Goal: Task Accomplishment & Management: Use online tool/utility

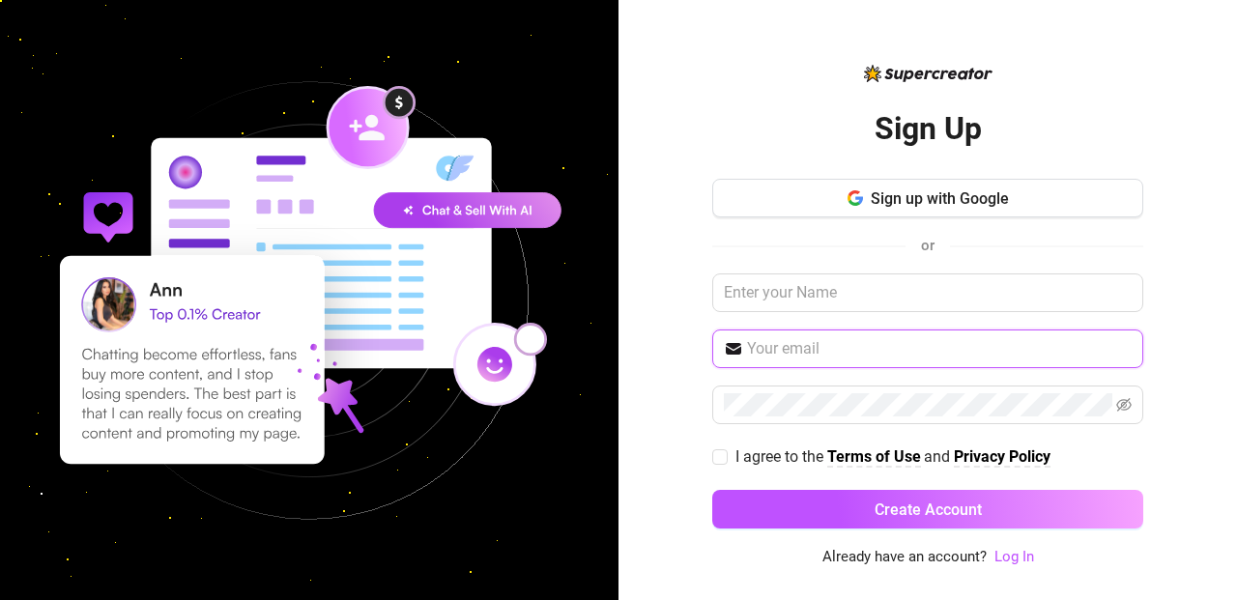
click at [899, 349] on input "text" at bounding box center [939, 348] width 385 height 23
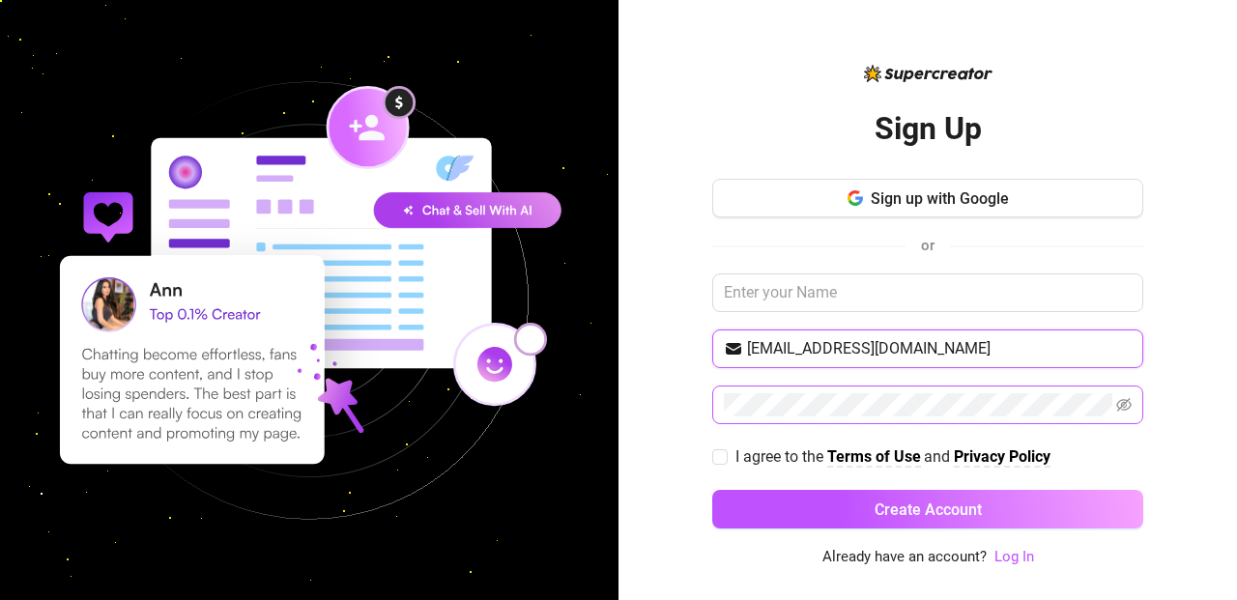
type input "[EMAIL_ADDRESS][DOMAIN_NAME]"
click at [1124, 409] on icon "eye-invisible" at bounding box center [1123, 404] width 15 height 15
click at [712, 490] on button "Create Account" at bounding box center [927, 509] width 431 height 39
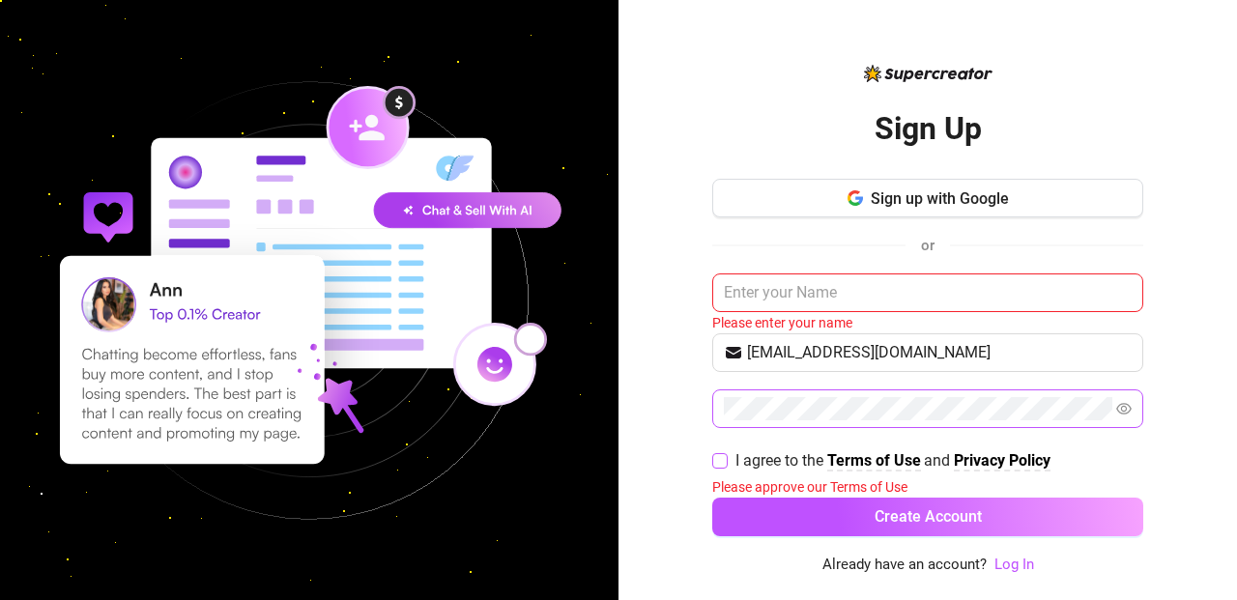
click at [720, 453] on input "I agree to the Terms of Use and Privacy Policy" at bounding box center [719, 460] width 14 height 14
checkbox input "true"
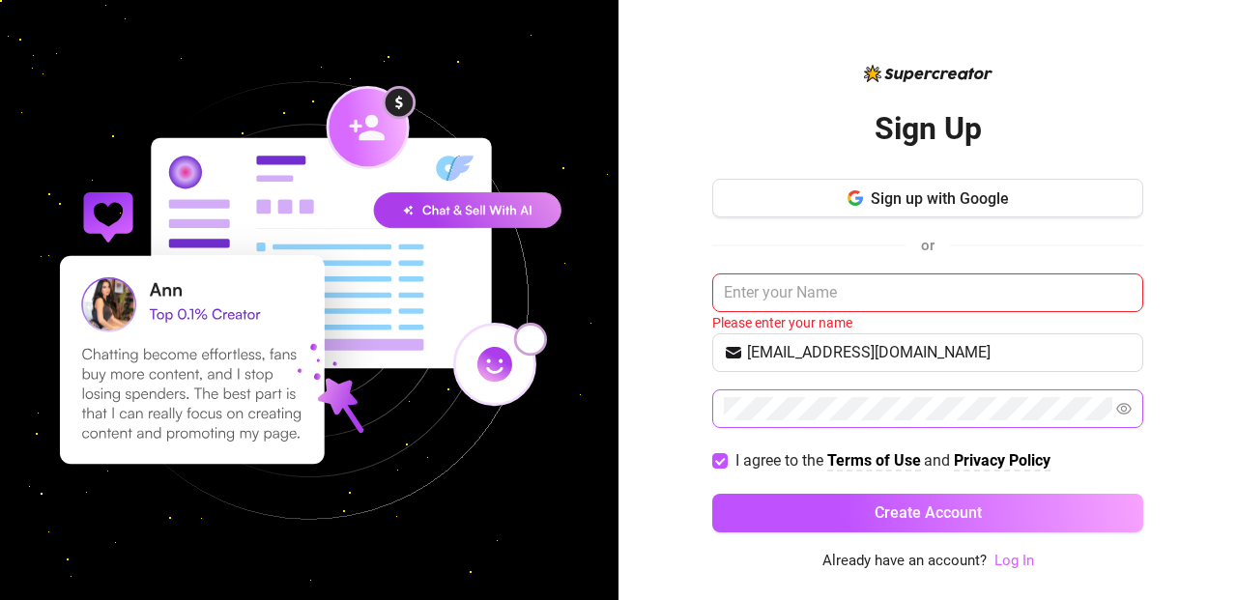
click at [1001, 565] on link "Log In" at bounding box center [1014, 560] width 40 height 17
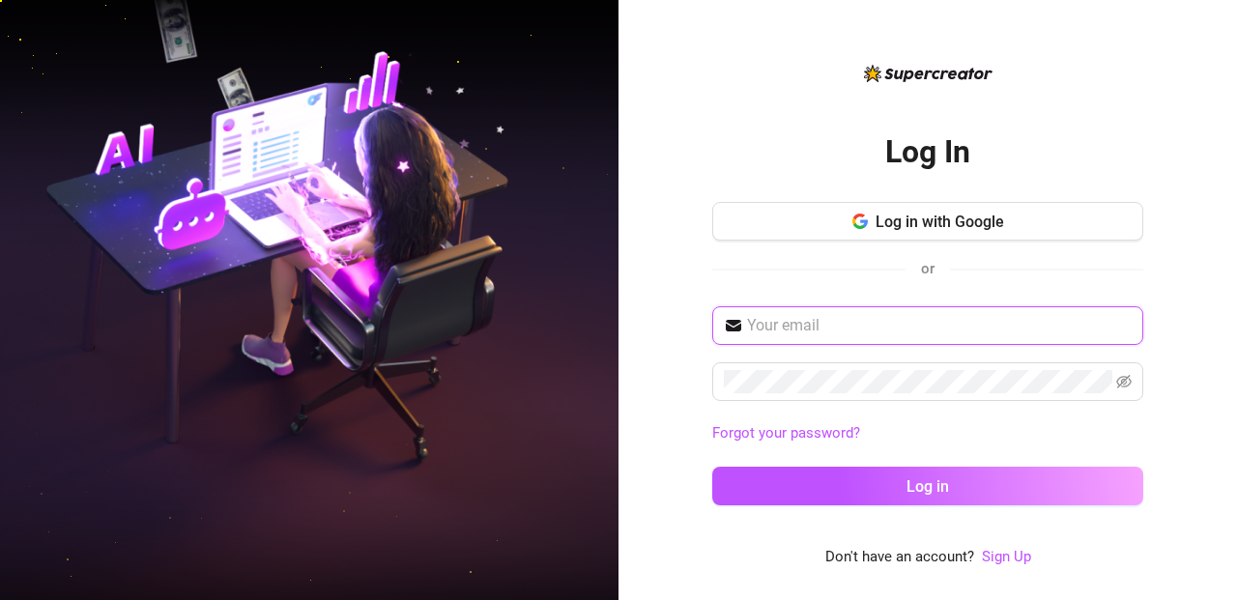
type input "[EMAIL_ADDRESS][DOMAIN_NAME]"
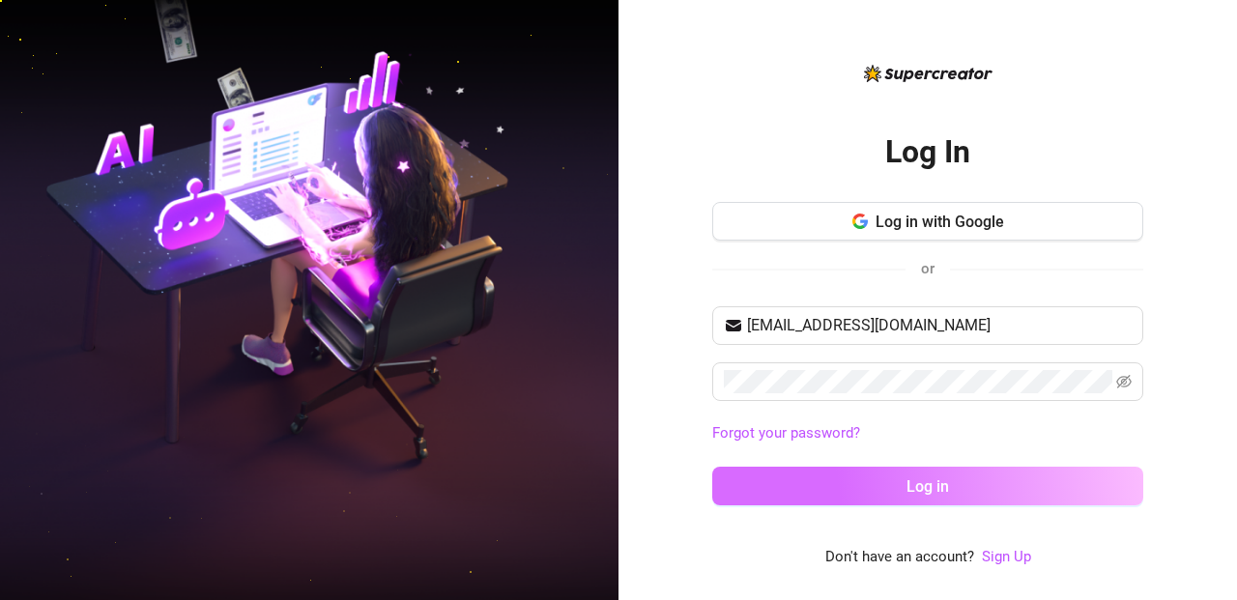
click at [985, 493] on button "Log in" at bounding box center [927, 486] width 431 height 39
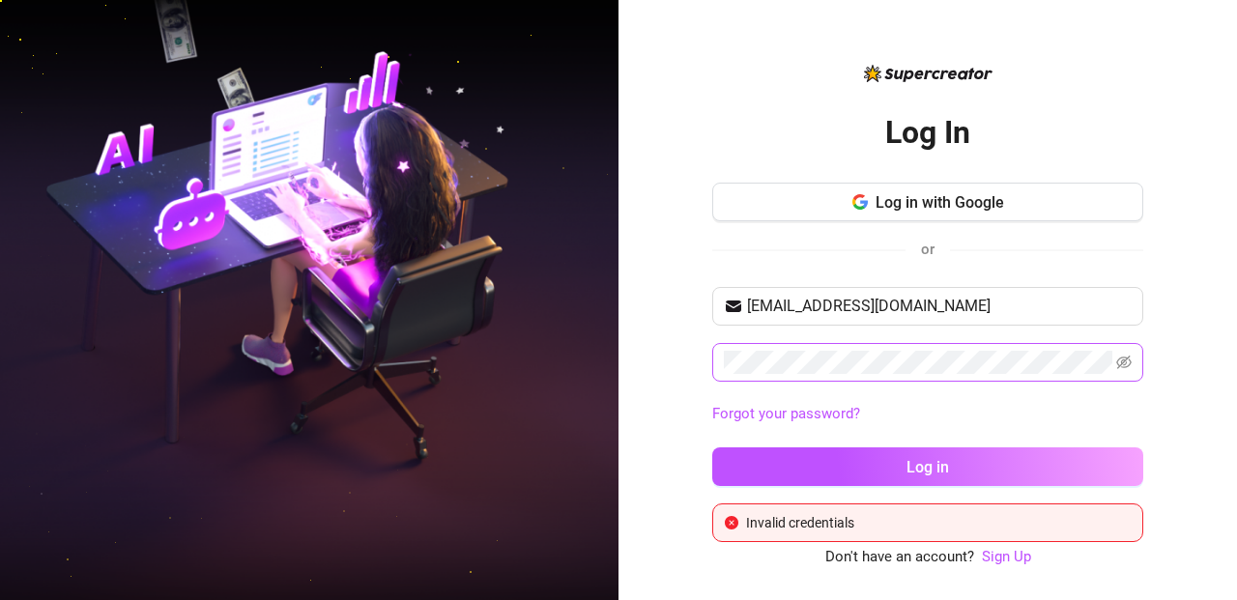
click at [1124, 372] on span at bounding box center [1123, 362] width 15 height 23
click at [1124, 367] on icon "eye-invisible" at bounding box center [1123, 363] width 15 height 14
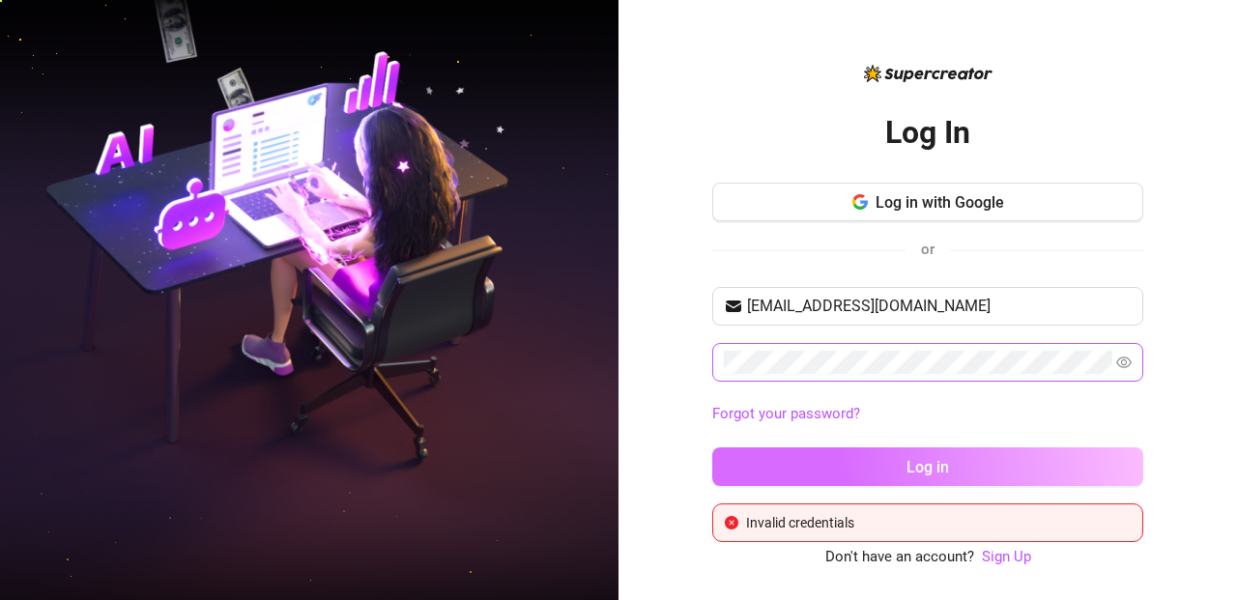
click at [833, 466] on button "Log in" at bounding box center [927, 466] width 431 height 39
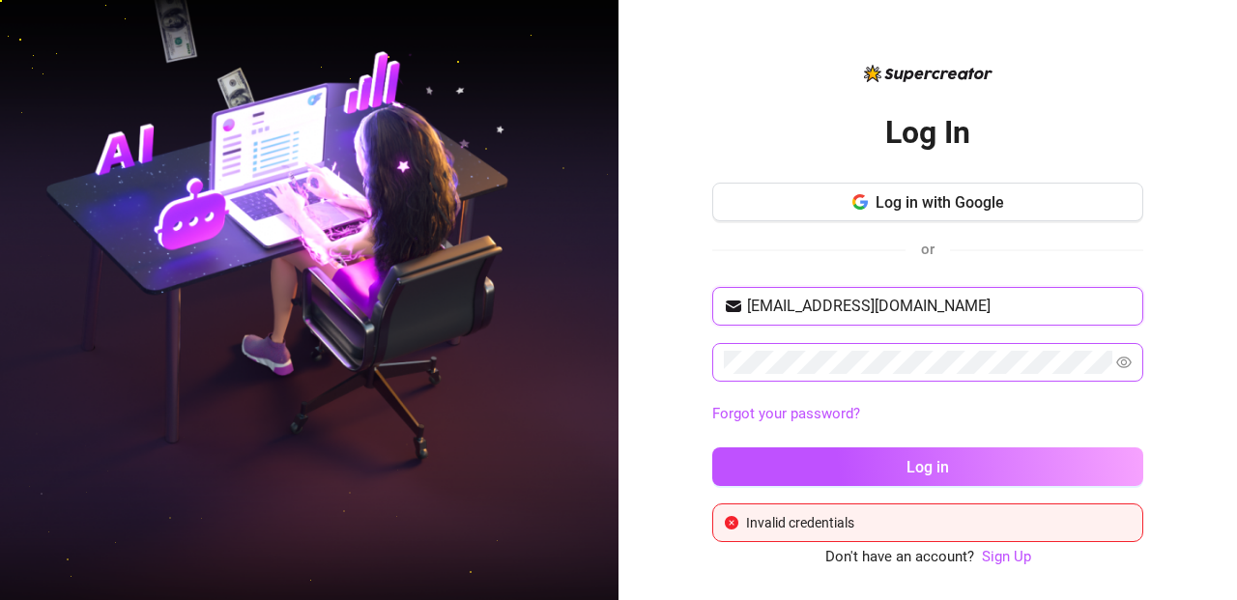
click at [918, 305] on input "[EMAIL_ADDRESS][DOMAIN_NAME]" at bounding box center [939, 306] width 385 height 23
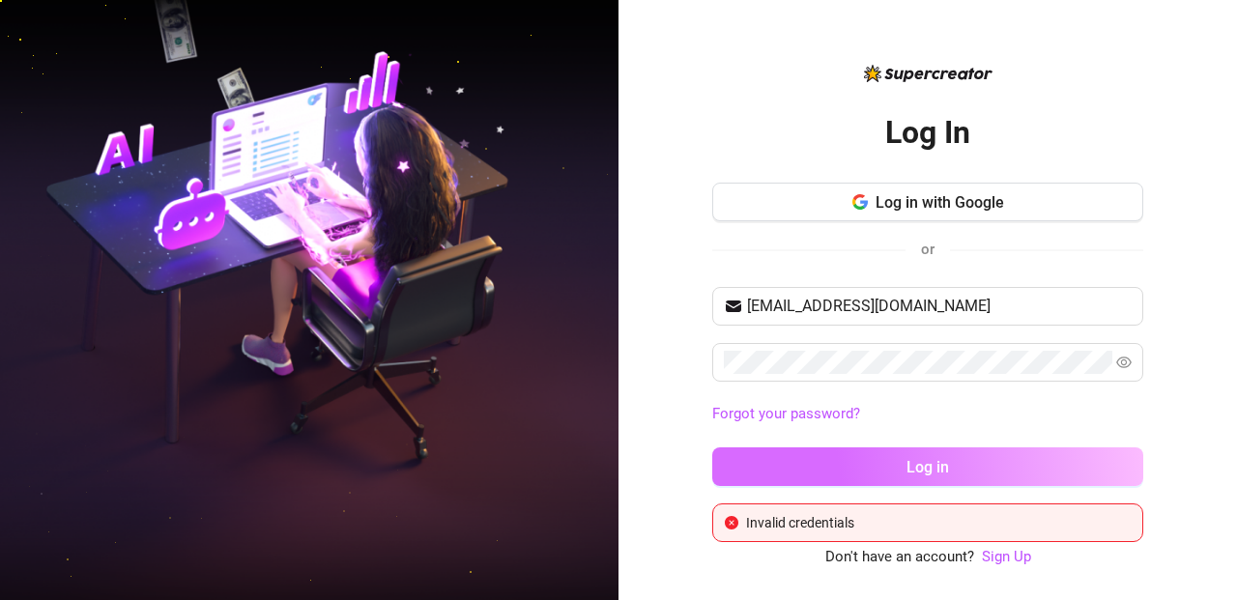
click at [792, 478] on button "Log in" at bounding box center [927, 466] width 431 height 39
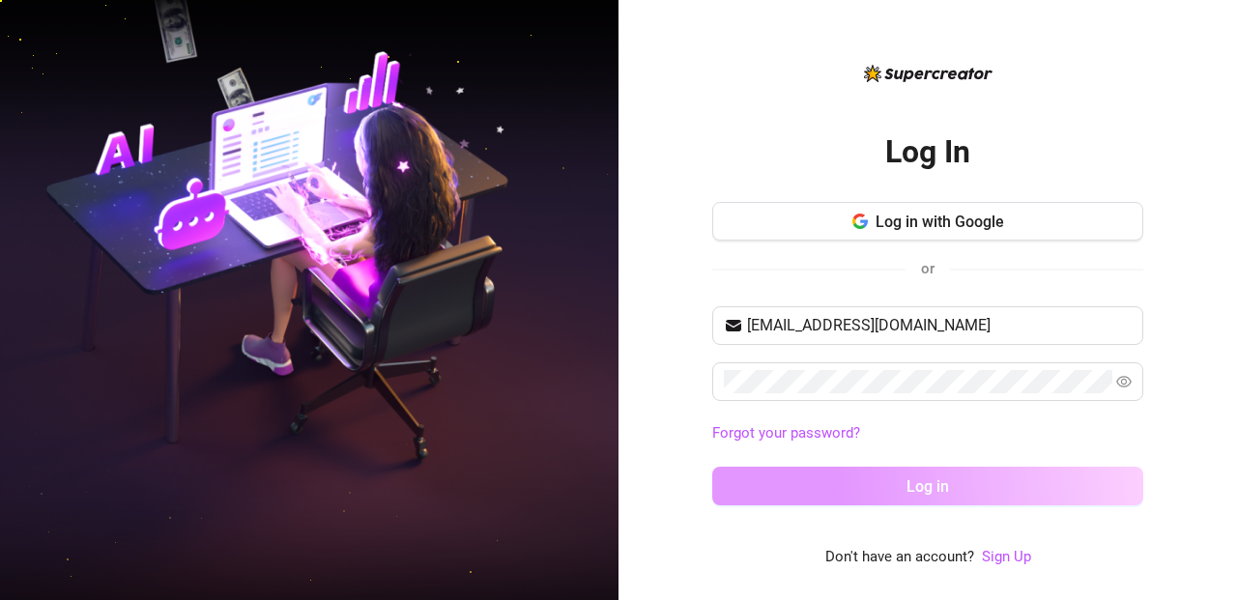
click at [792, 478] on button "Log in" at bounding box center [927, 486] width 431 height 39
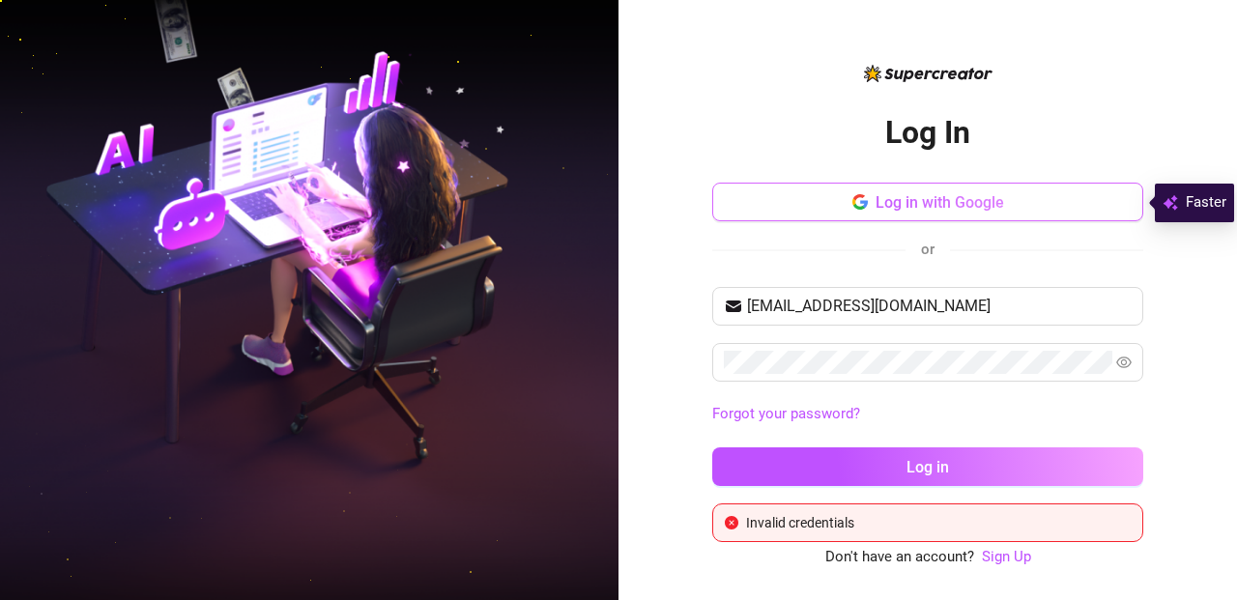
click at [828, 201] on button "Log in with Google" at bounding box center [927, 202] width 431 height 39
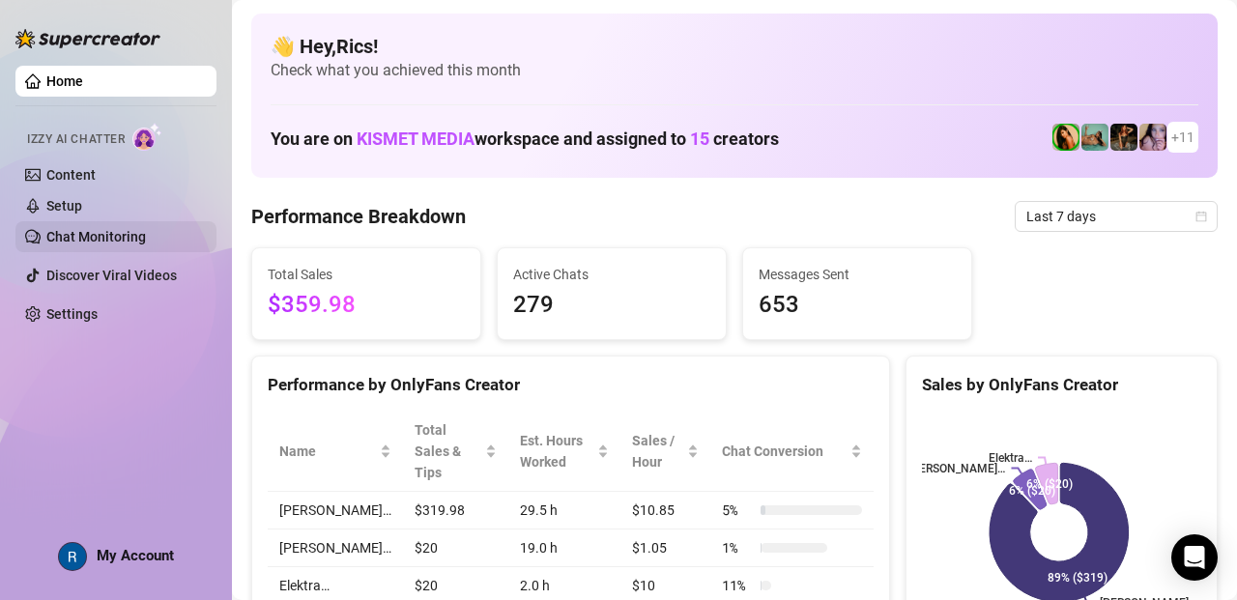
click at [67, 229] on link "Chat Monitoring" at bounding box center [96, 236] width 100 height 15
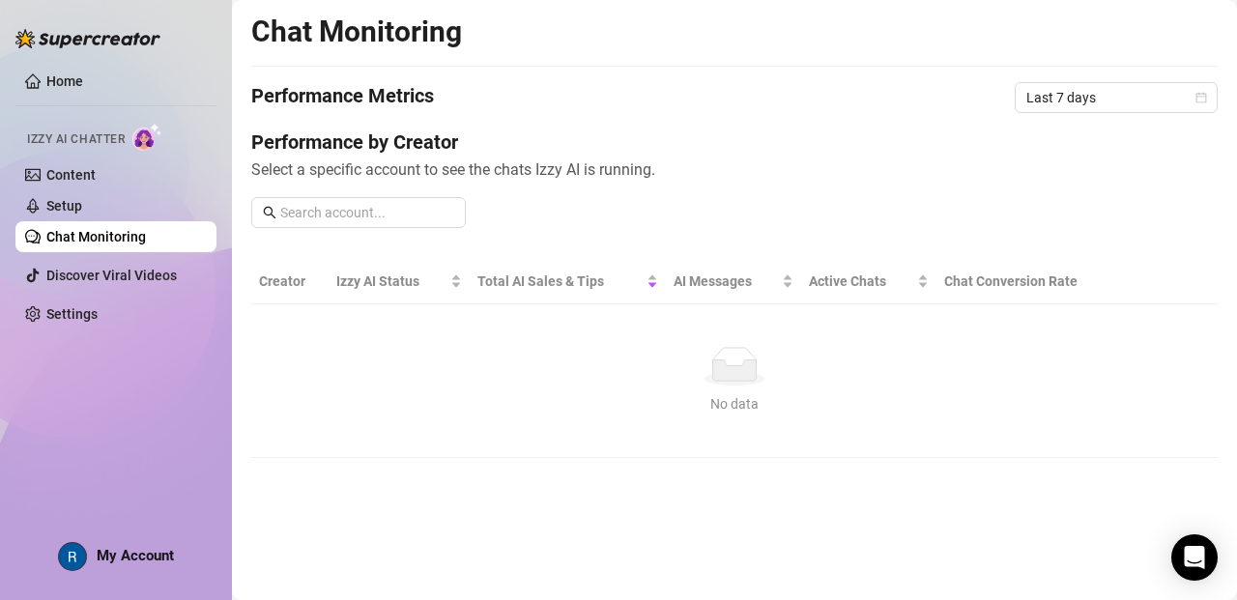
click at [83, 158] on div "Izzy AI Chatter" at bounding box center [114, 136] width 205 height 43
click at [80, 167] on link "Content" at bounding box center [70, 174] width 49 height 15
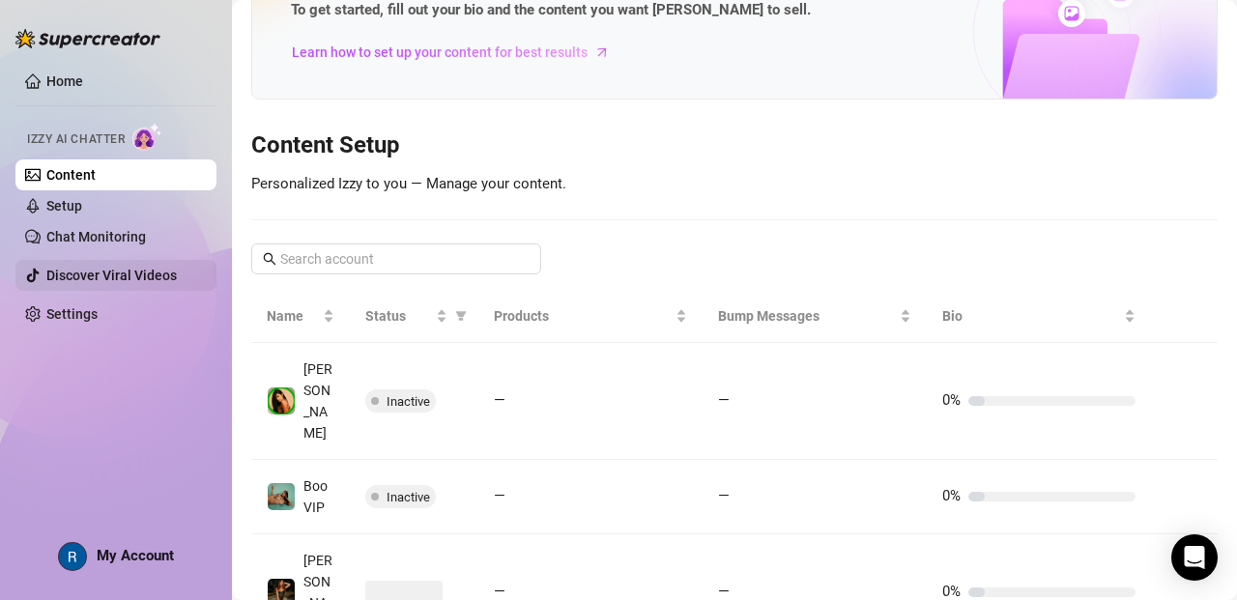
scroll to position [97, 0]
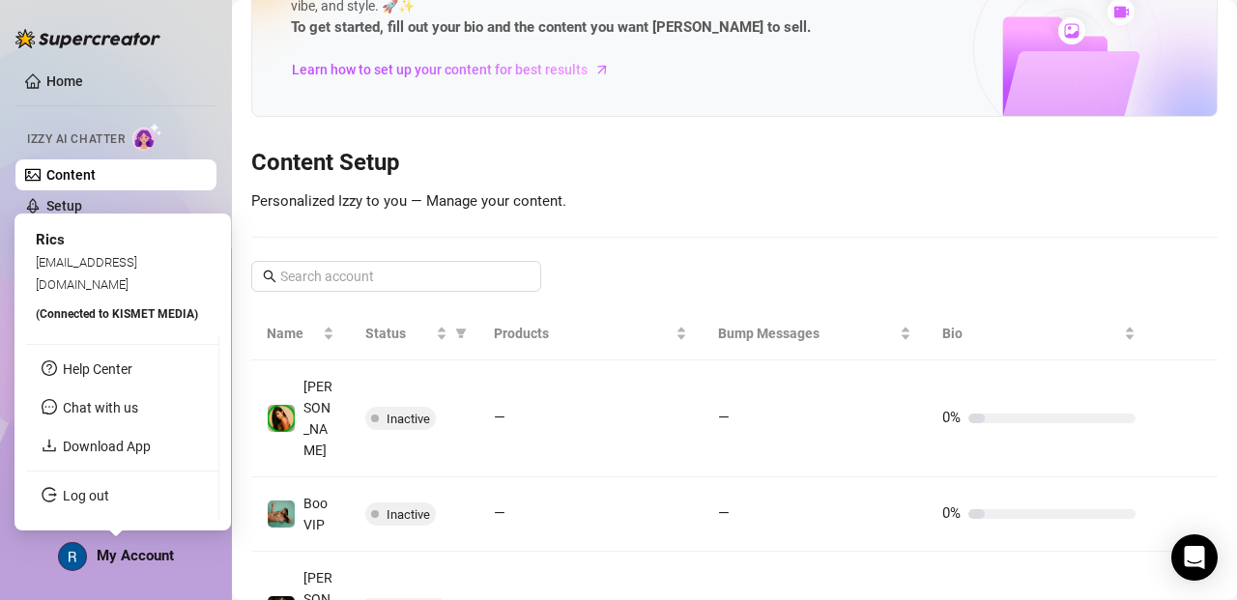
click at [146, 558] on span "My Account" at bounding box center [135, 555] width 77 height 17
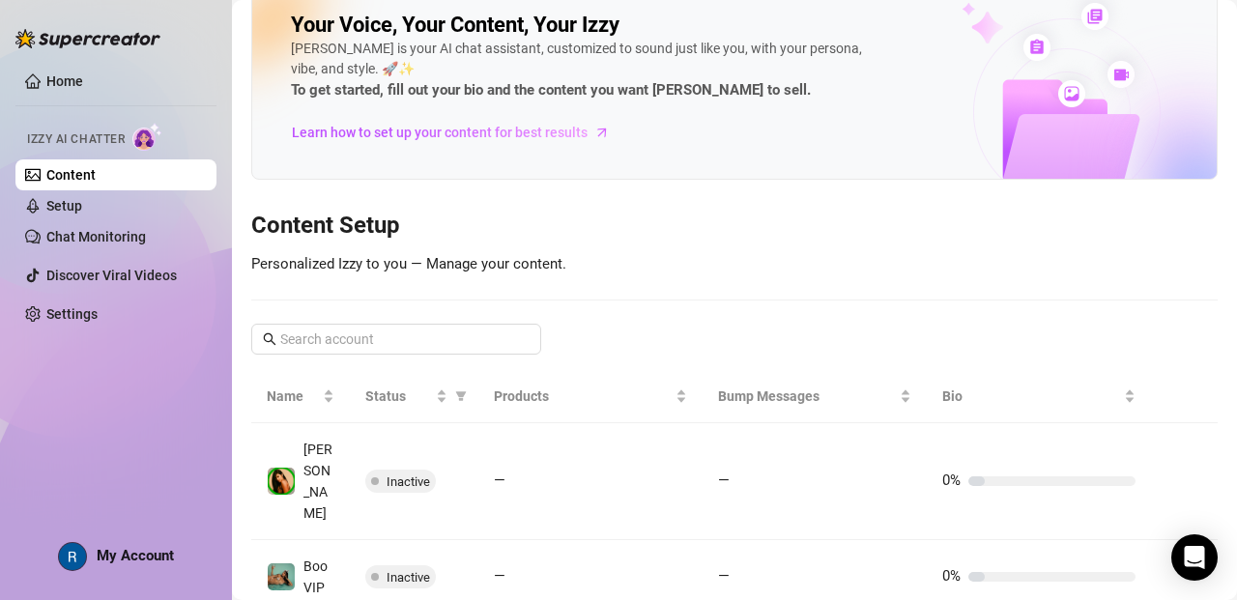
scroll to position [0, 0]
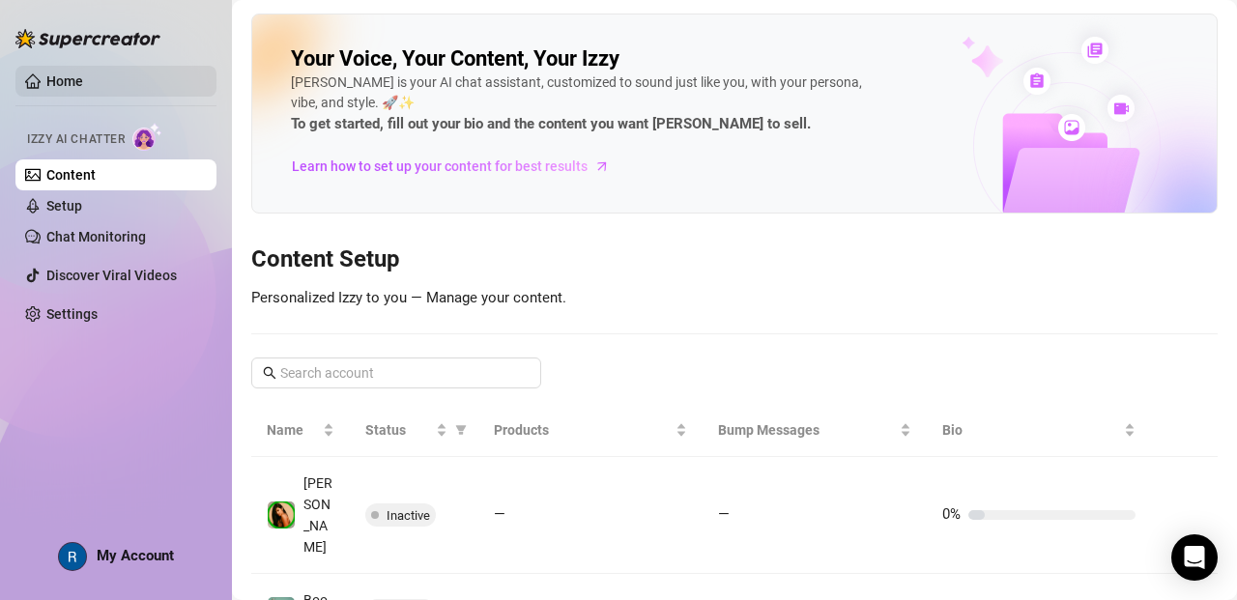
click at [80, 76] on link "Home" at bounding box center [64, 80] width 37 height 15
